Goal: Check status

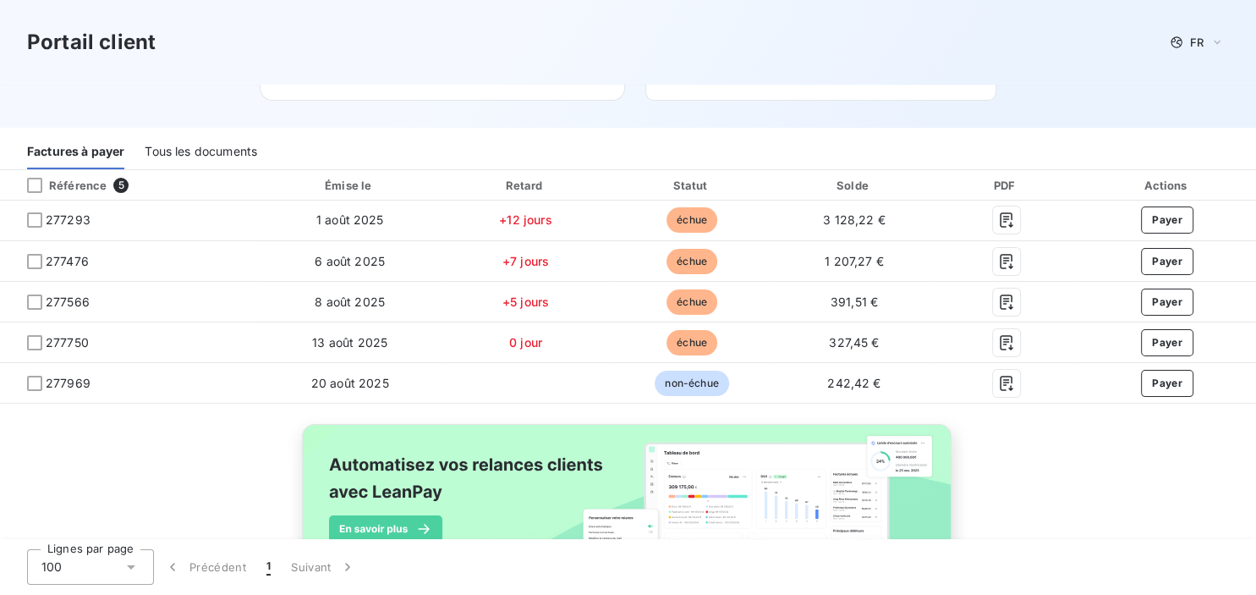
scroll to position [178, 0]
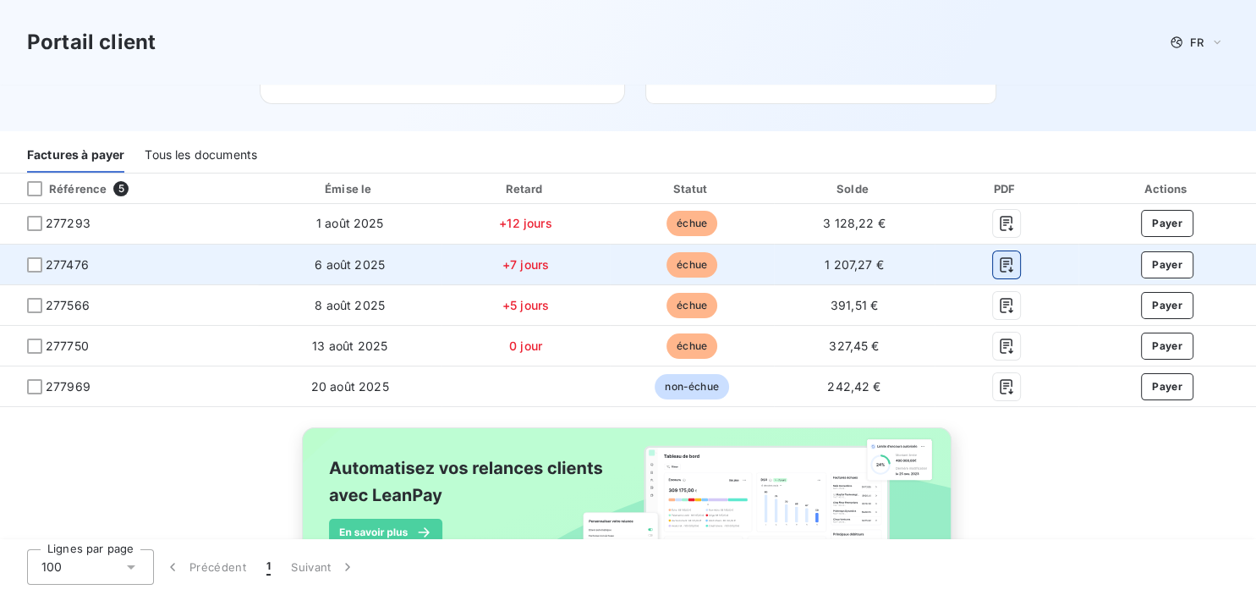
click at [1002, 266] on icon "button" at bounding box center [1006, 264] width 17 height 17
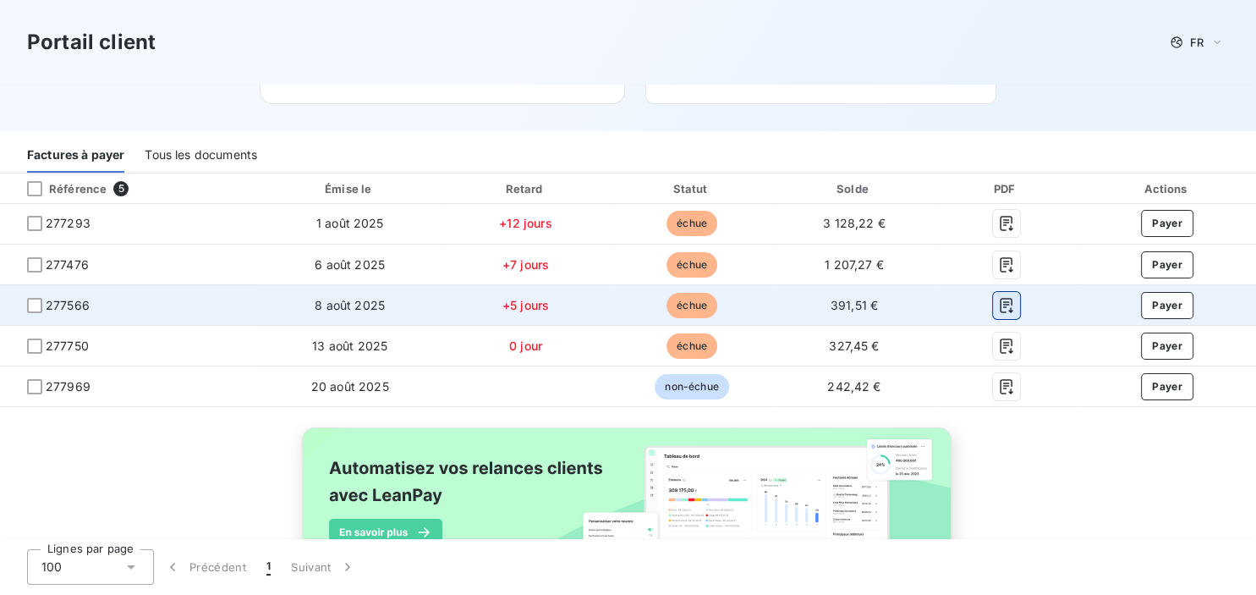
click at [1007, 310] on icon "button" at bounding box center [1006, 305] width 17 height 17
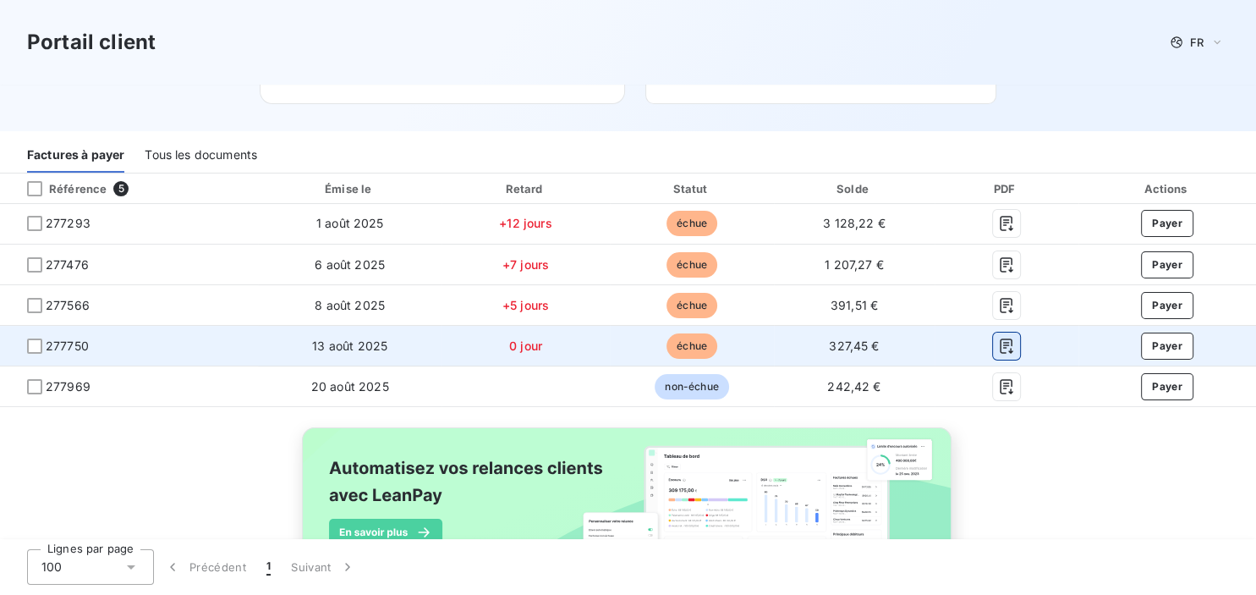
click at [1009, 350] on icon "button" at bounding box center [1006, 345] width 13 height 15
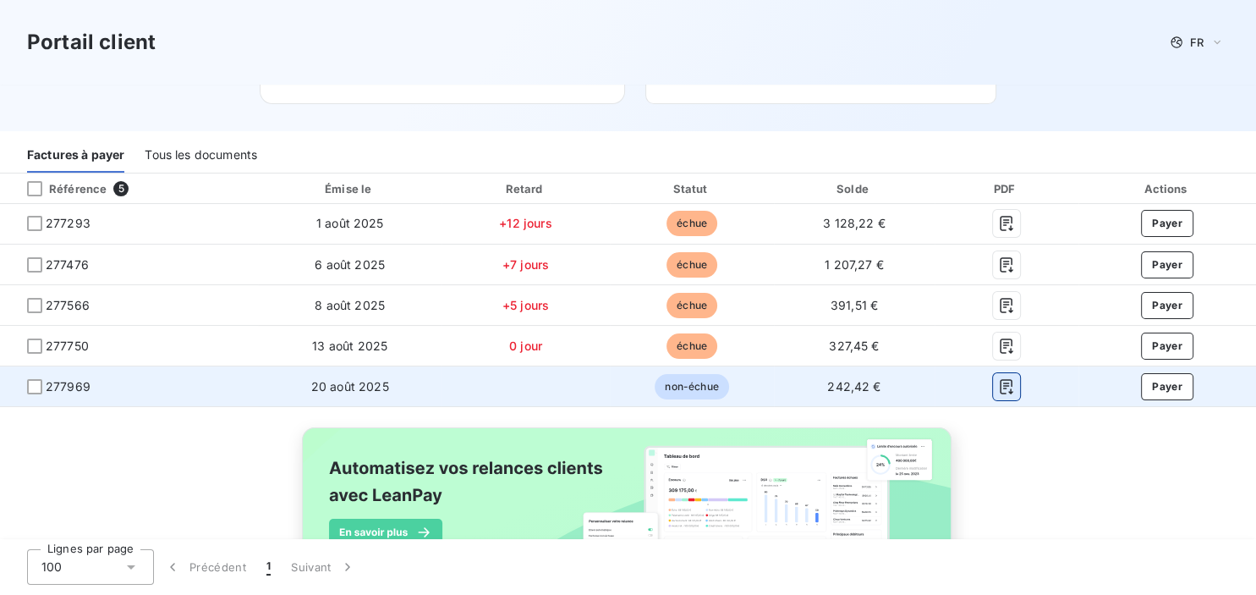
click at [1013, 389] on icon "button" at bounding box center [1006, 386] width 17 height 17
